Goal: Task Accomplishment & Management: Manage account settings

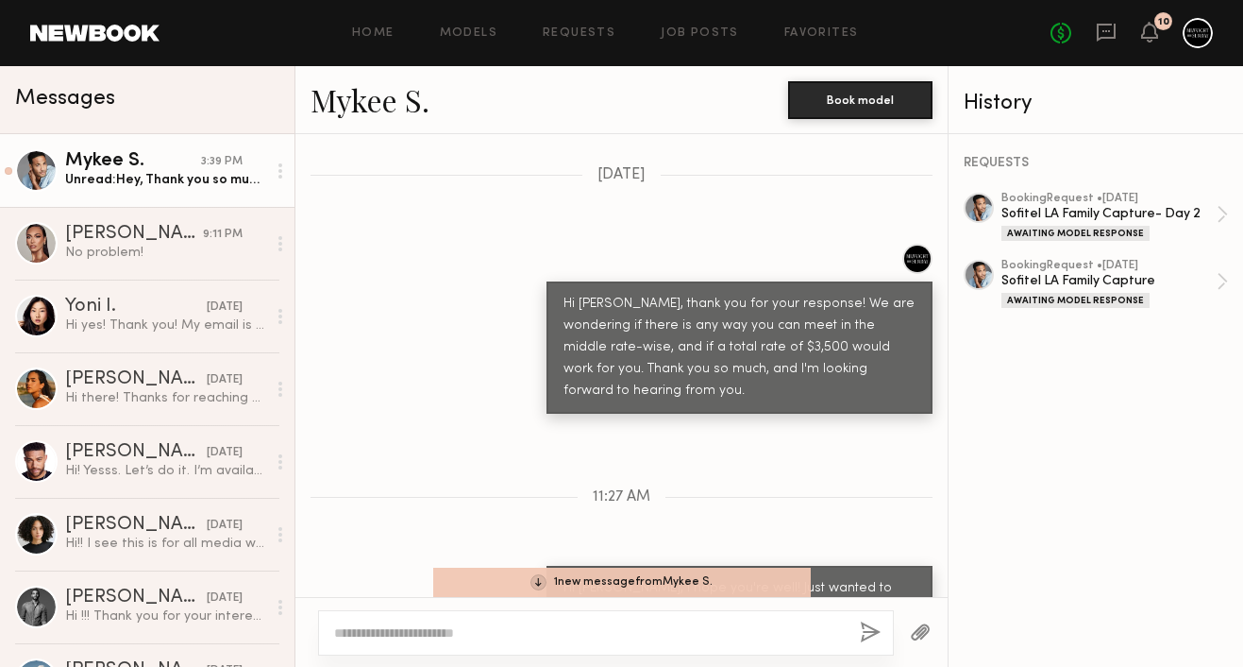
click at [163, 175] on div "Unread: Hey, Thank you so much for negotiating that, I can agree to this. Looki…" at bounding box center [165, 180] width 201 height 18
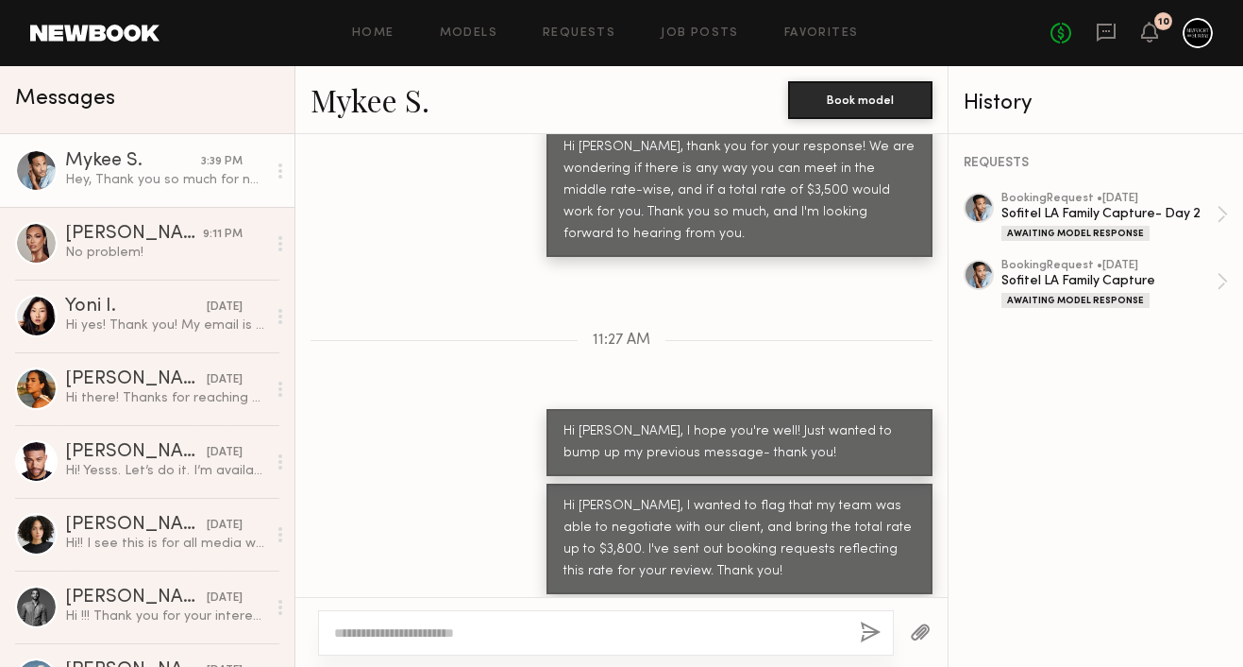
scroll to position [2358, 0]
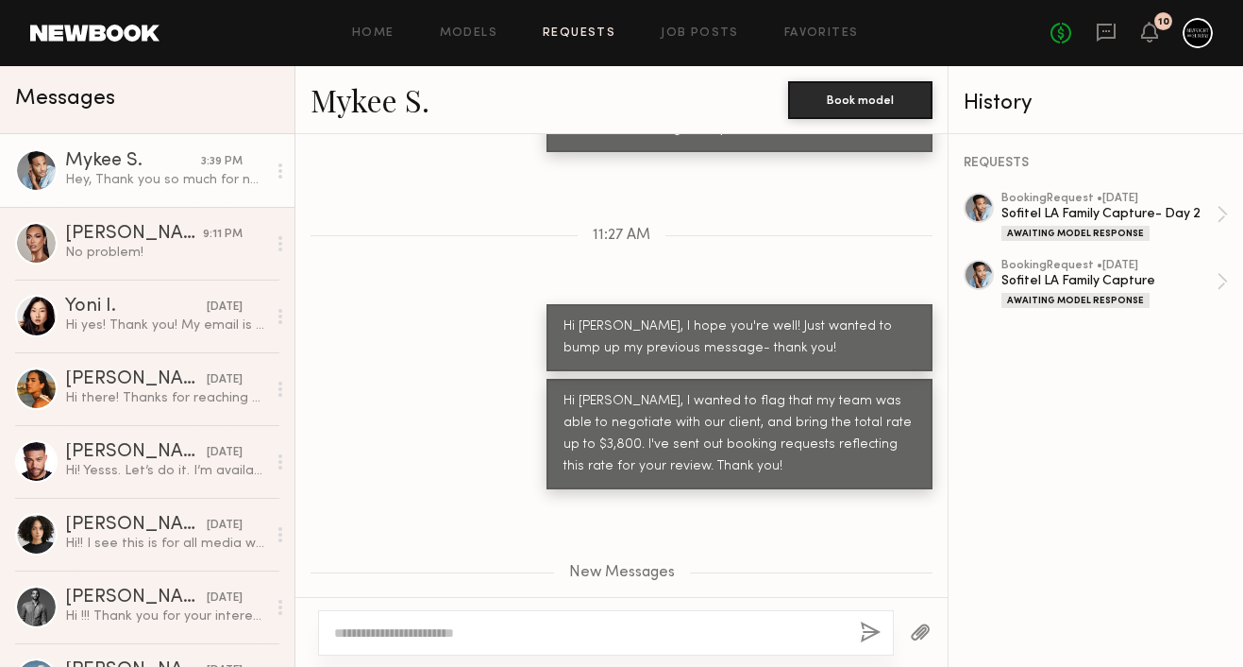
click at [597, 35] on link "Requests" at bounding box center [579, 33] width 73 height 12
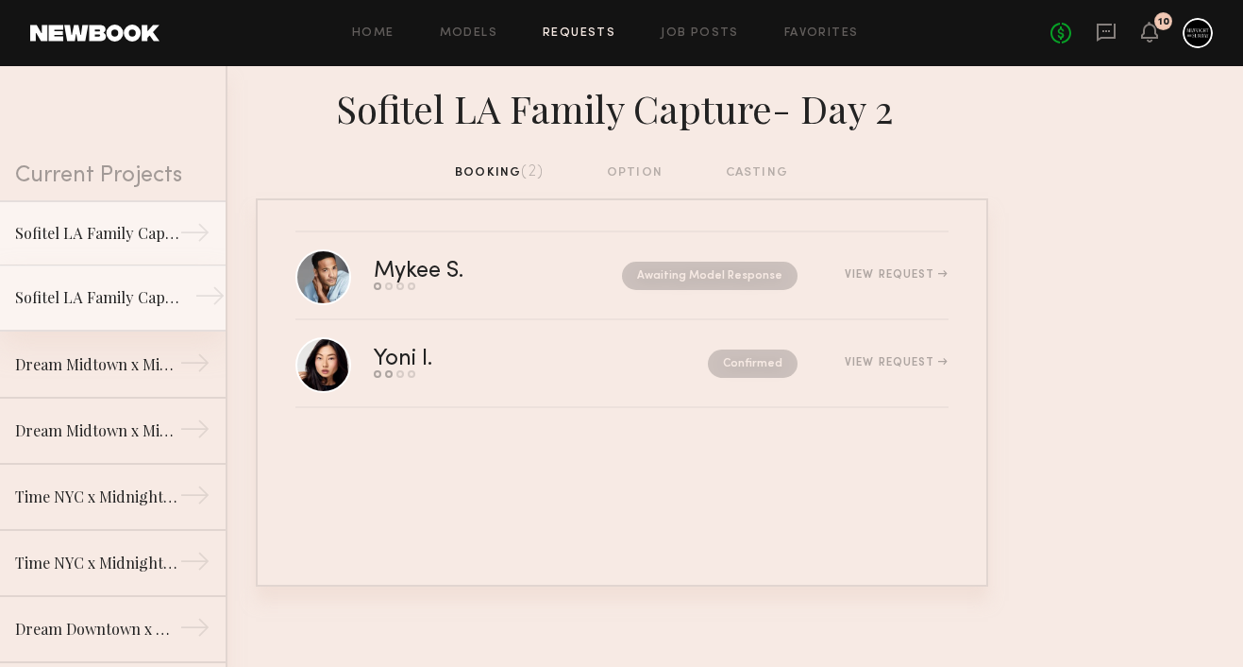
click at [164, 286] on div "Sofitel LA Family Capture" at bounding box center [97, 297] width 164 height 23
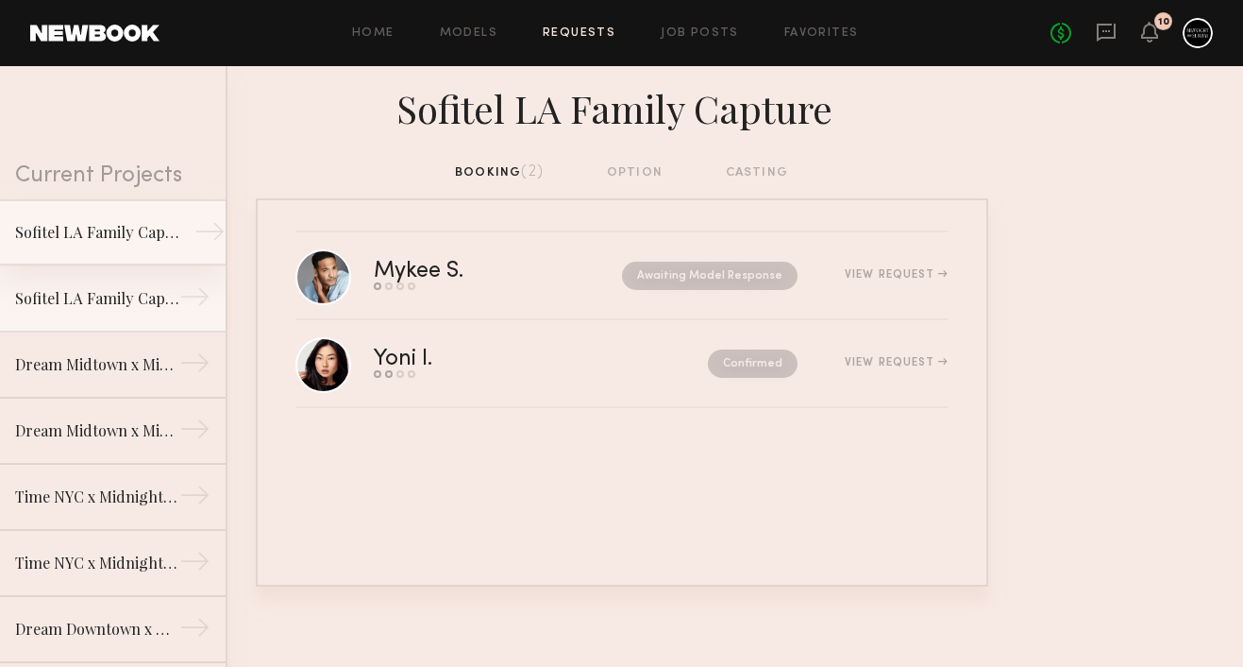
click at [150, 242] on div "Sofitel LA Family Capture- Day 2" at bounding box center [97, 232] width 164 height 23
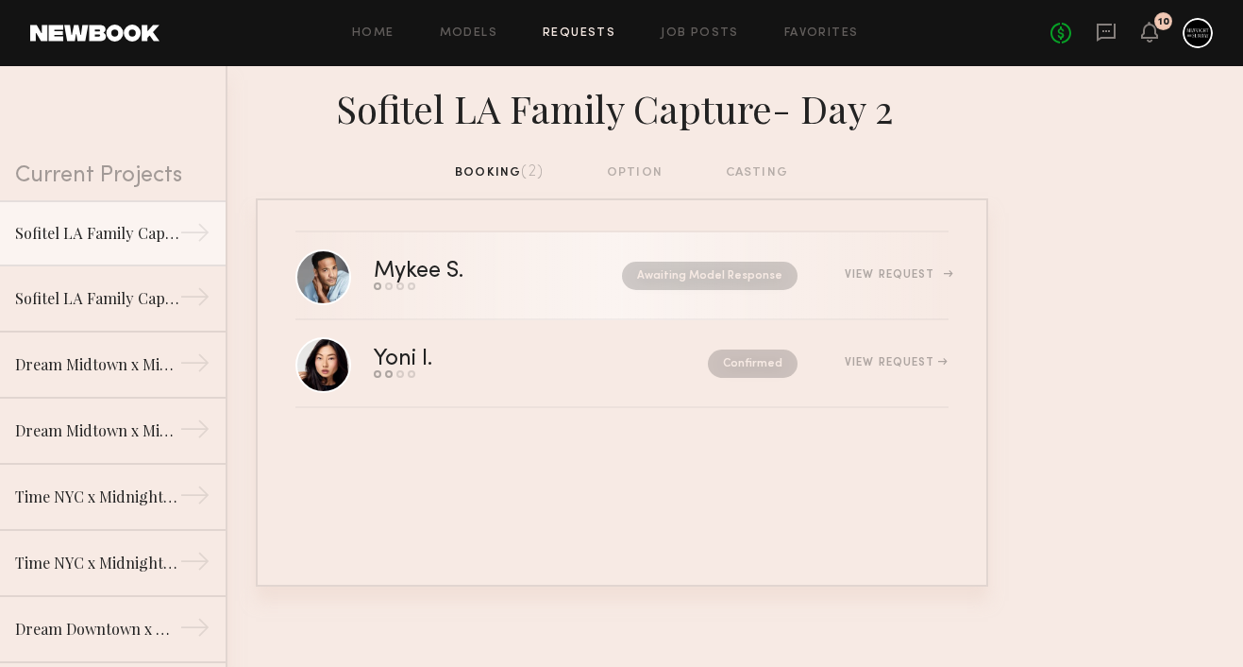
click at [862, 275] on div "View Request" at bounding box center [896, 274] width 103 height 11
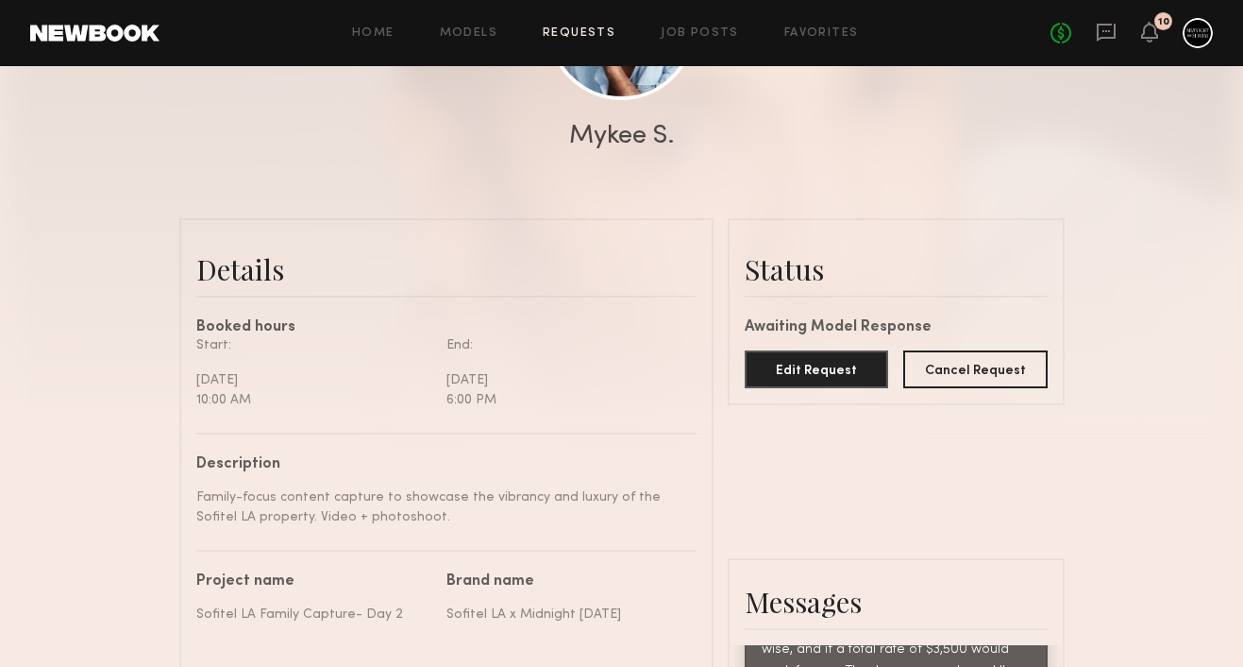
scroll to position [356, 0]
